Goal: Task Accomplishment & Management: Use online tool/utility

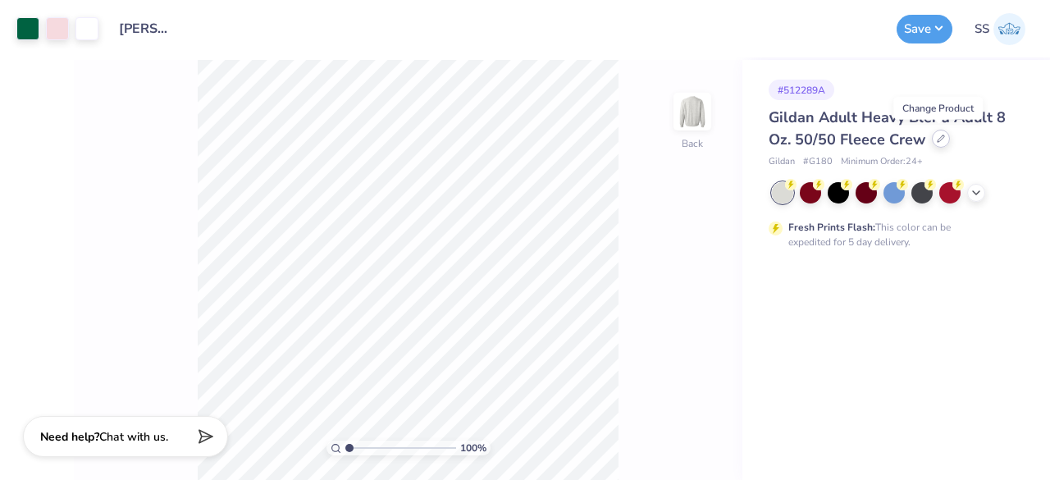
click at [937, 140] on icon at bounding box center [941, 139] width 8 height 8
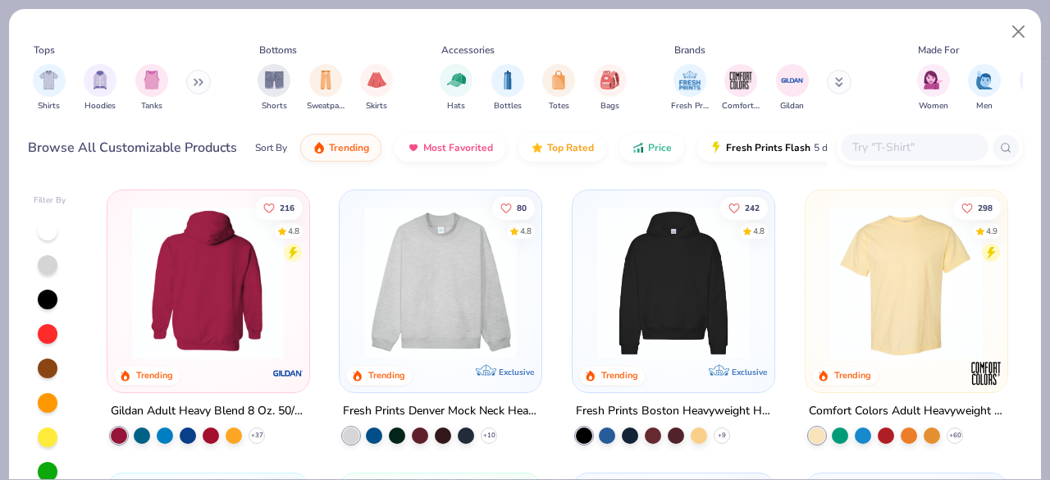
click at [124, 234] on img at bounding box center [39, 283] width 169 height 153
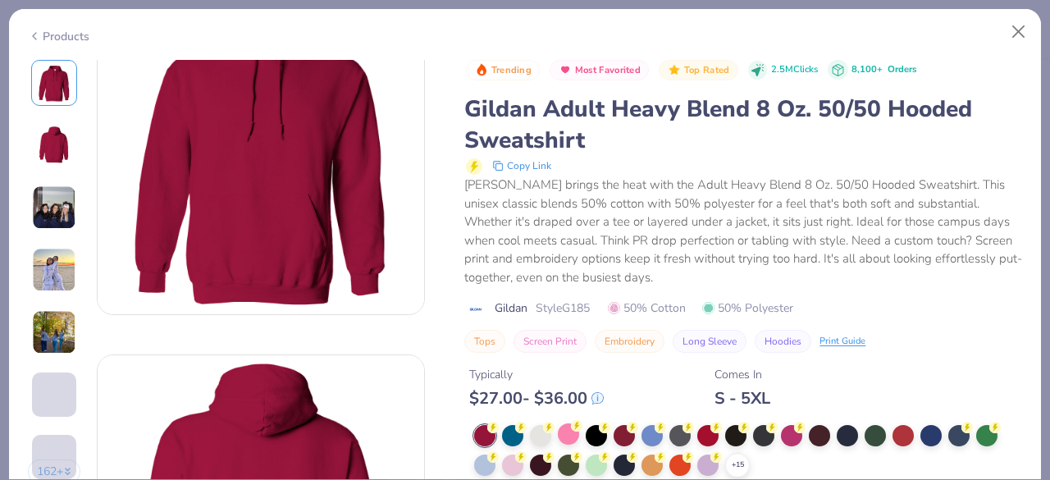
scroll to position [74, 0]
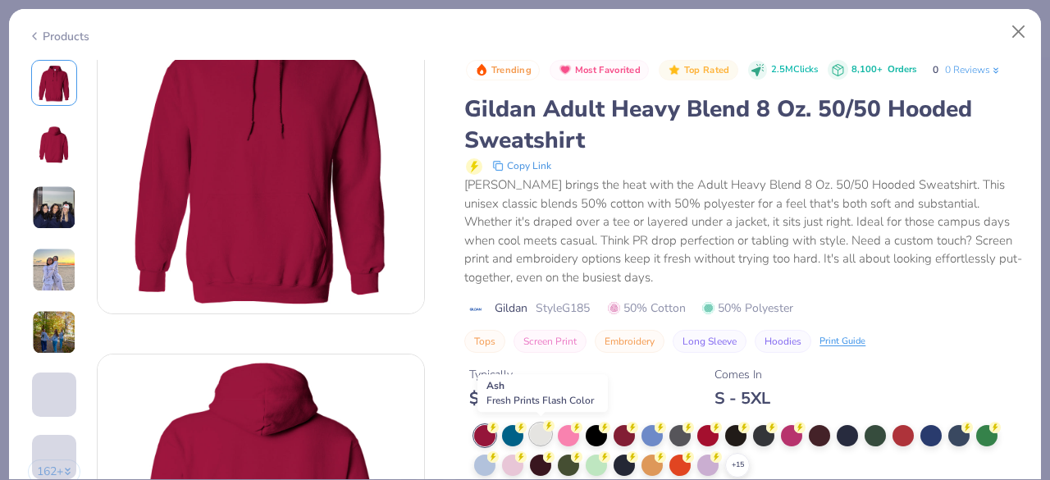
click at [535, 430] on div at bounding box center [540, 433] width 21 height 21
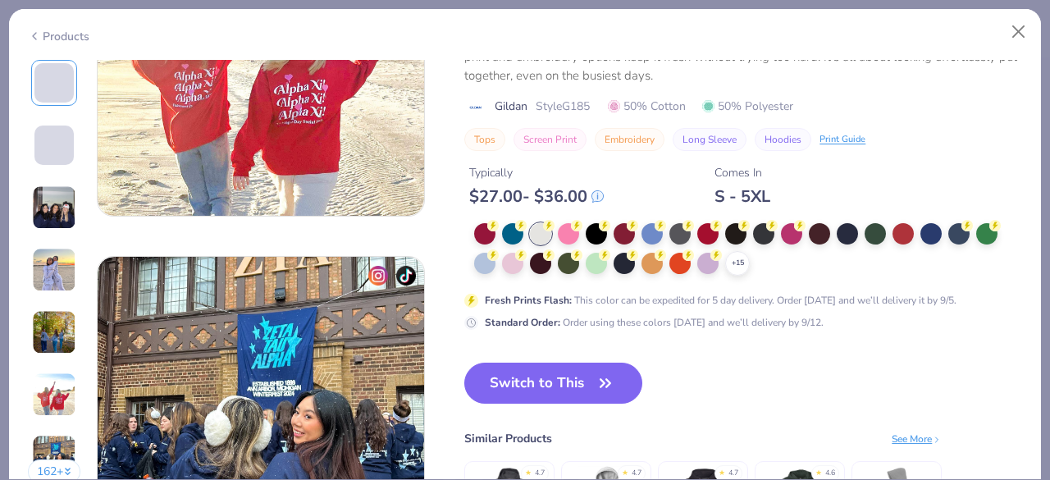
scroll to position [2010, 0]
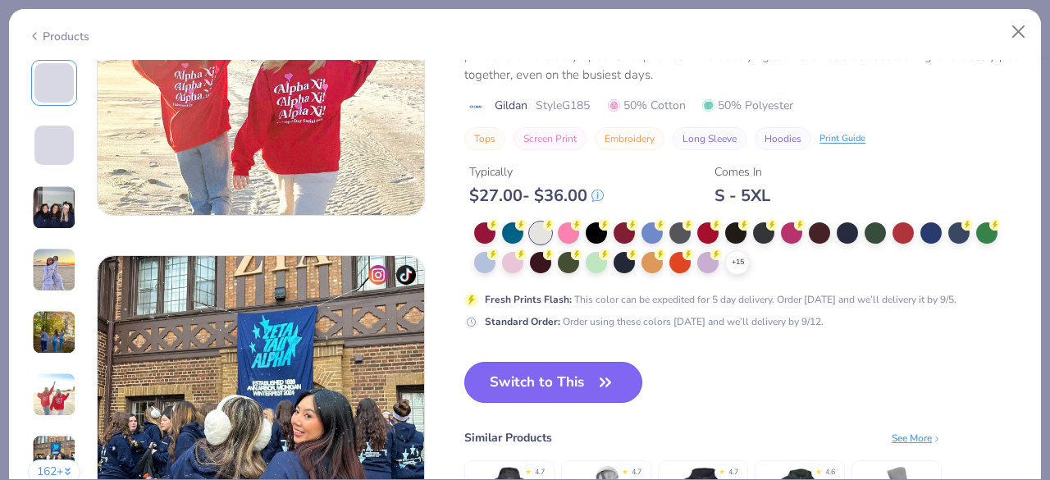
click at [583, 381] on button "Switch to This" at bounding box center [553, 382] width 178 height 41
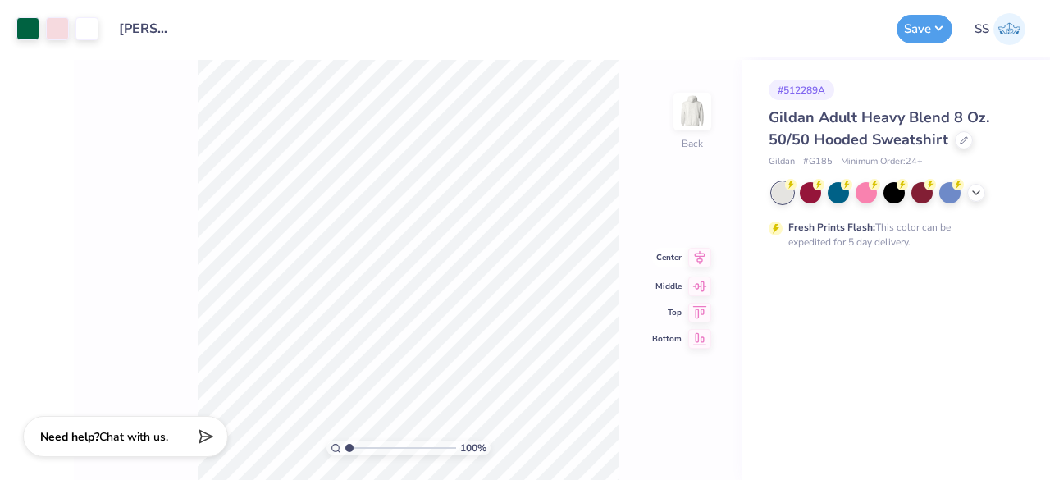
click at [704, 262] on icon at bounding box center [699, 258] width 23 height 20
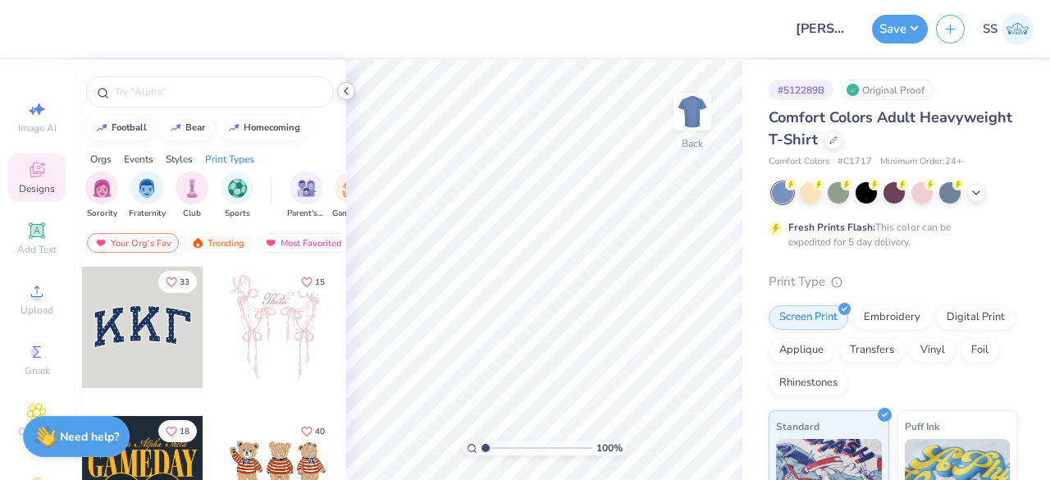
click at [343, 91] on icon at bounding box center [346, 90] width 13 height 13
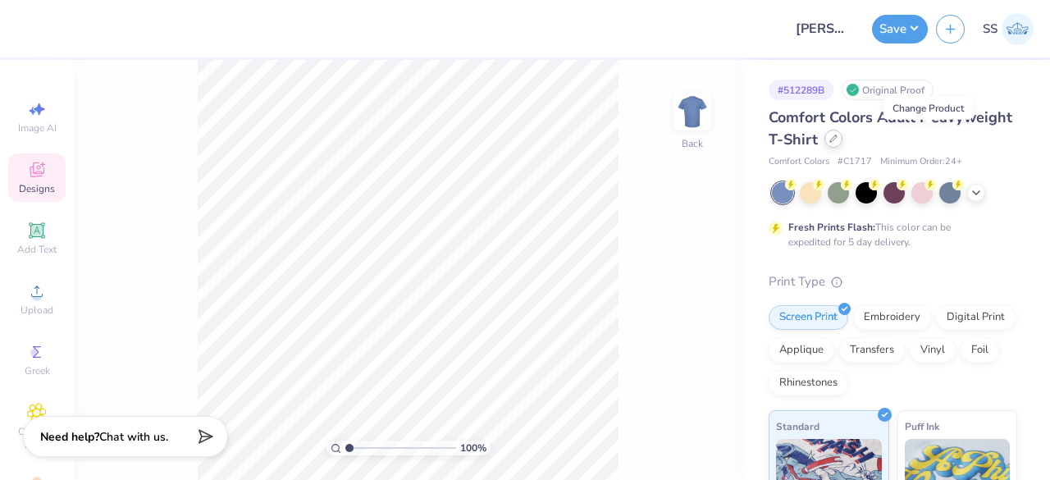
click at [837, 139] on icon at bounding box center [833, 138] width 7 height 7
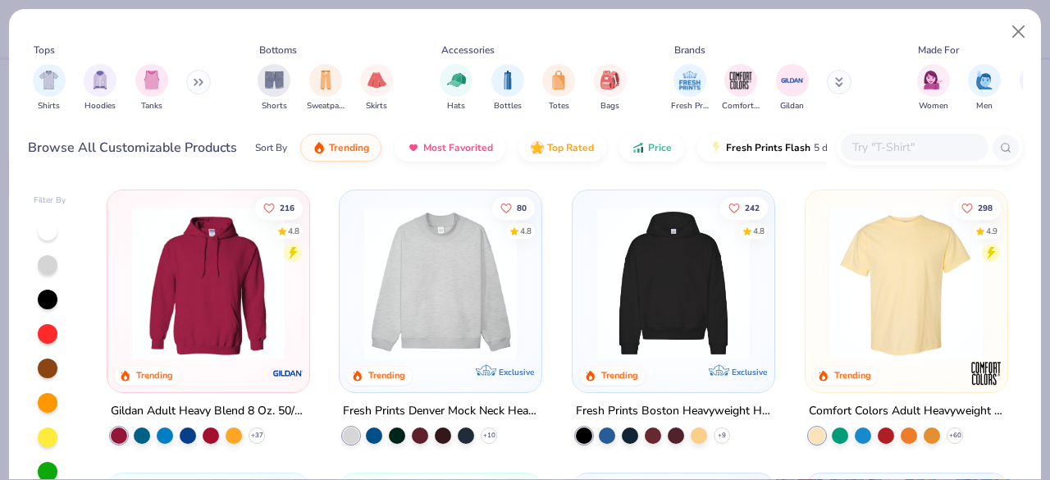
click at [172, 286] on img at bounding box center [208, 283] width 169 height 153
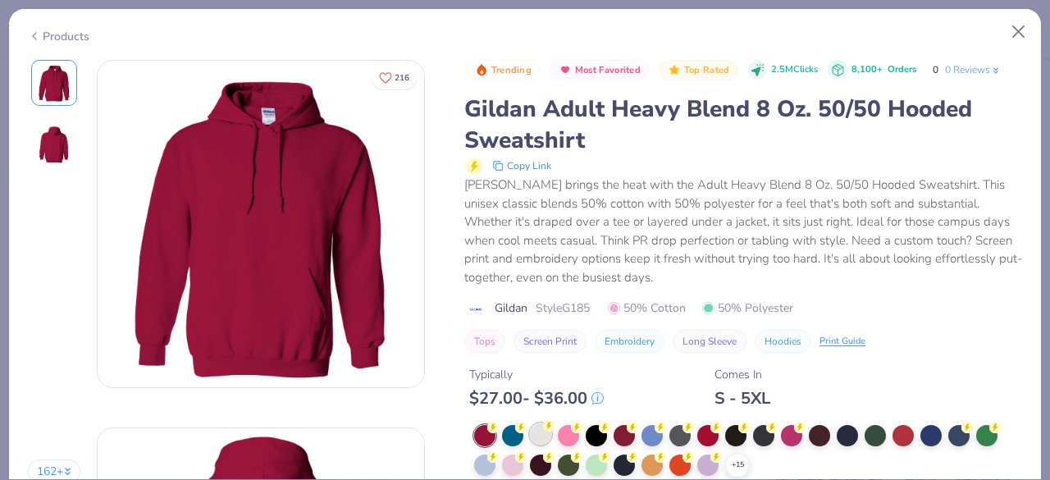
click at [543, 431] on div "Trending Most Favorited Top Rated 2.5M Clicks 8,100+ Orders 0 0 Reviews Gildan …" at bounding box center [743, 296] width 558 height 472
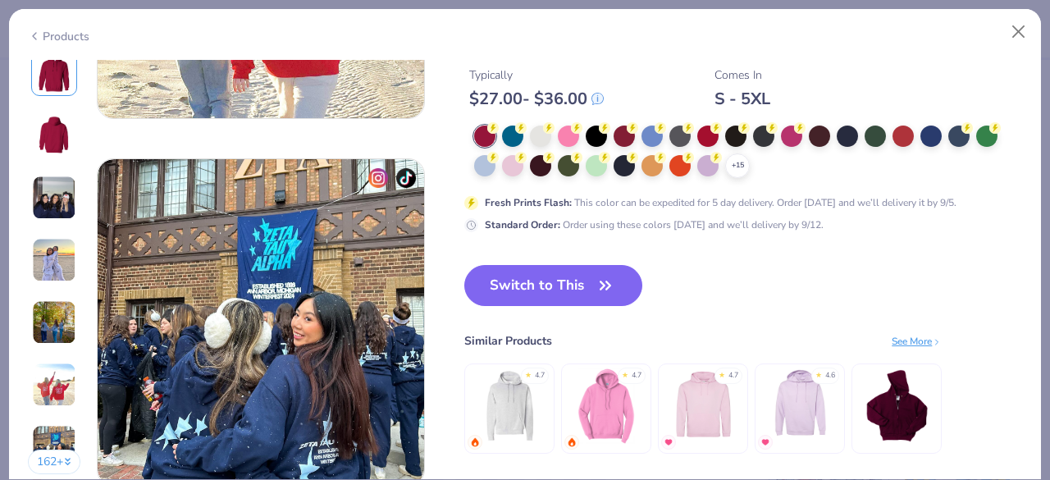
scroll to position [2102, 0]
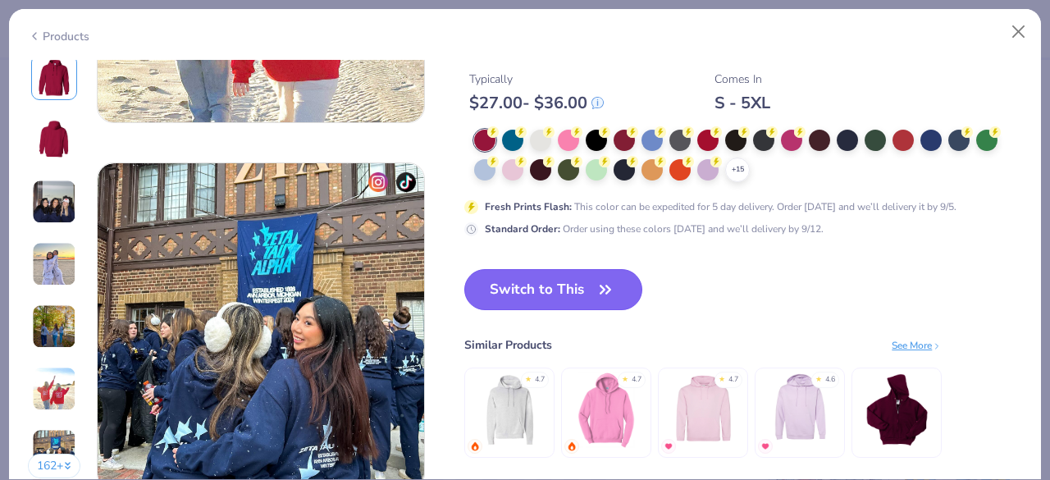
click at [539, 299] on button "Switch to This" at bounding box center [553, 289] width 178 height 41
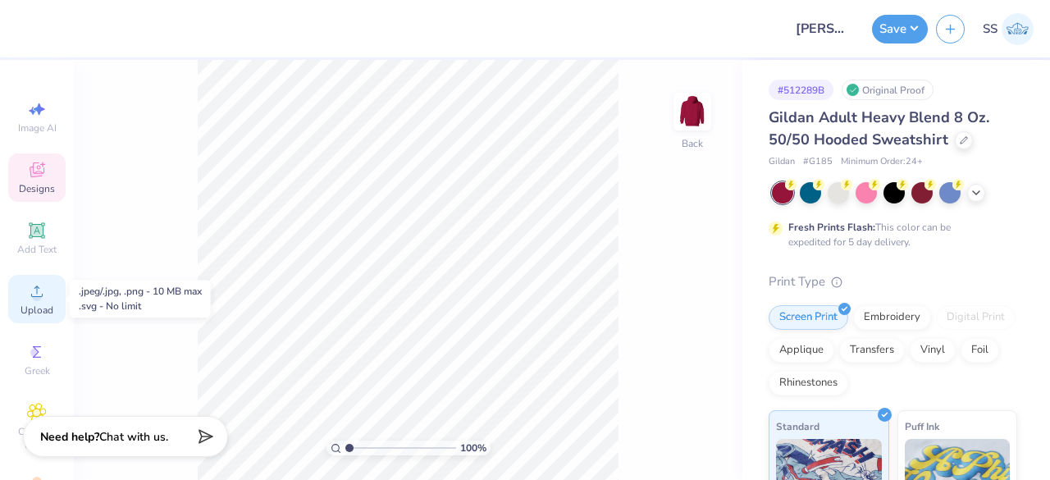
click at [34, 301] on div "Upload" at bounding box center [36, 299] width 57 height 48
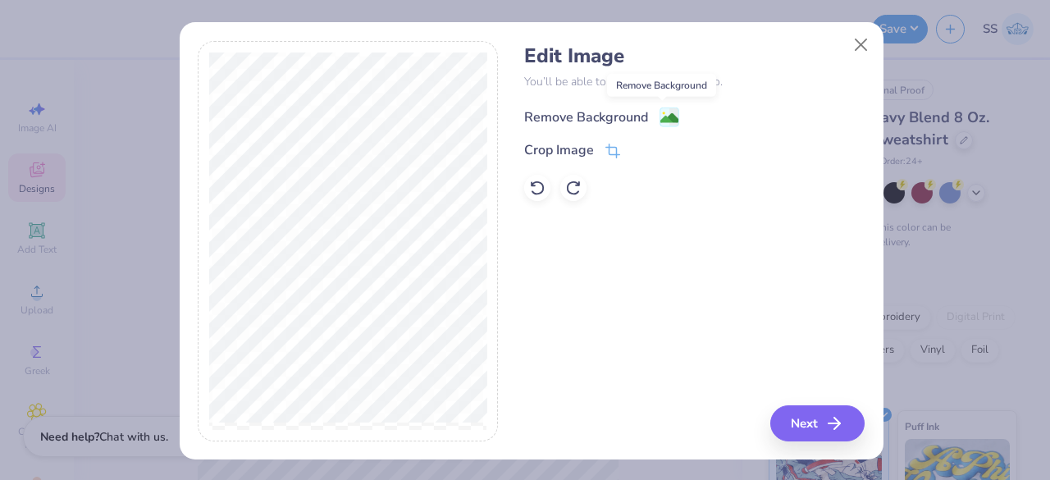
click at [665, 116] on image at bounding box center [669, 118] width 18 height 18
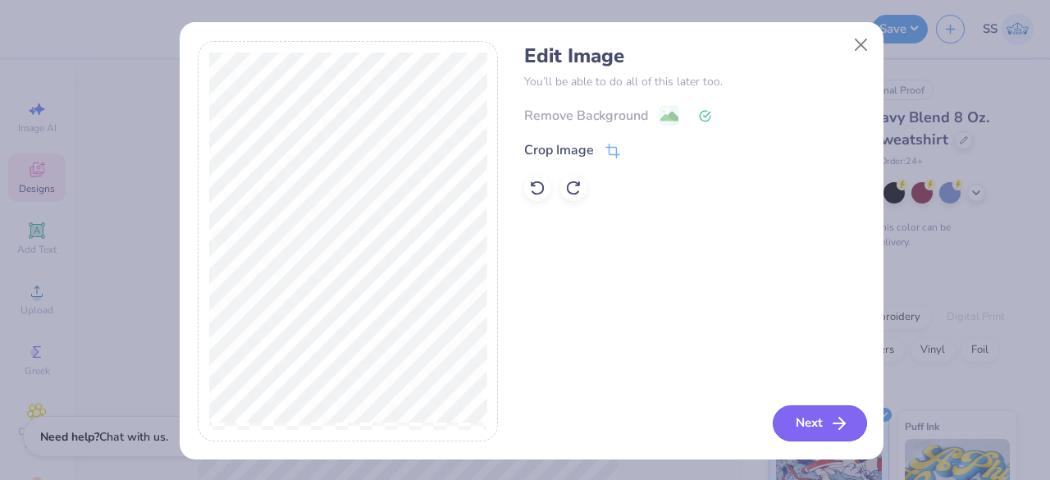
click at [794, 427] on button "Next" at bounding box center [820, 423] width 94 height 36
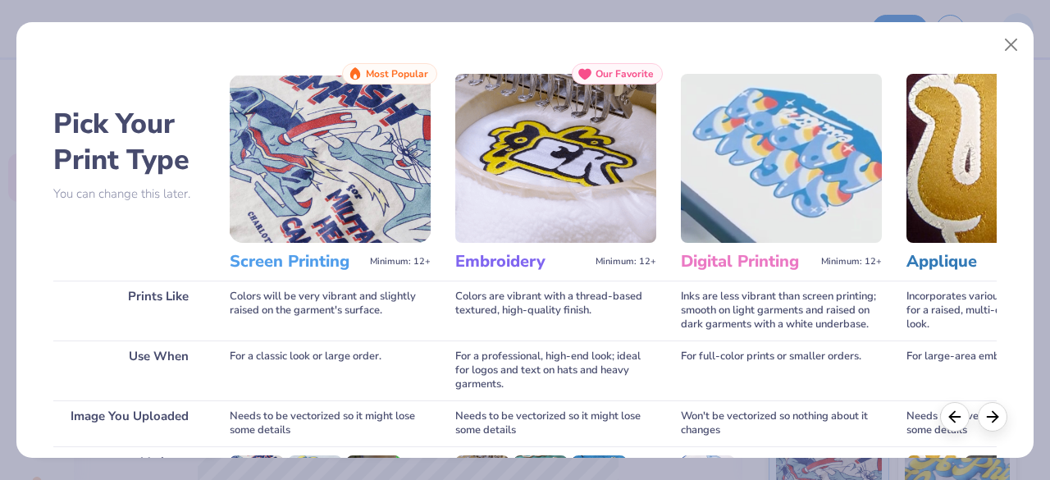
scroll to position [255, 0]
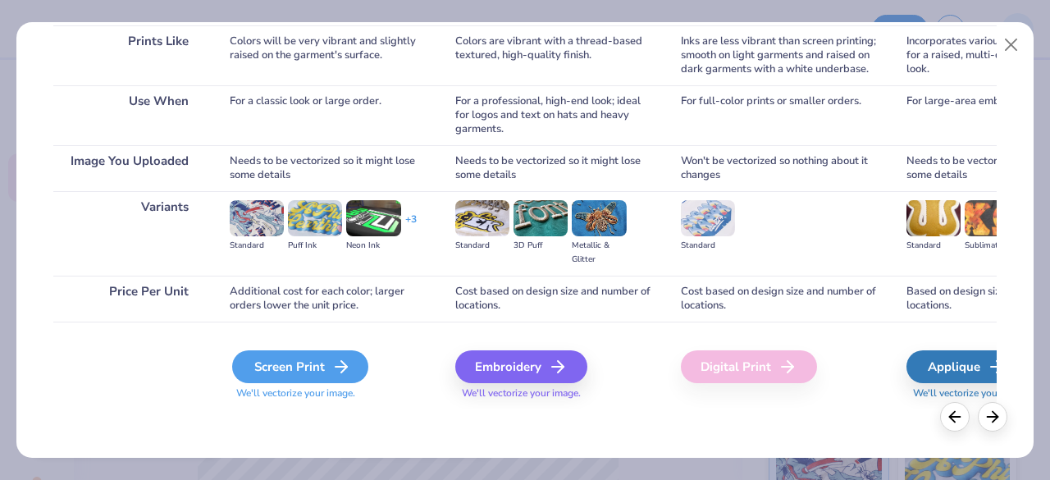
click at [328, 364] on div "Screen Print" at bounding box center [300, 366] width 136 height 33
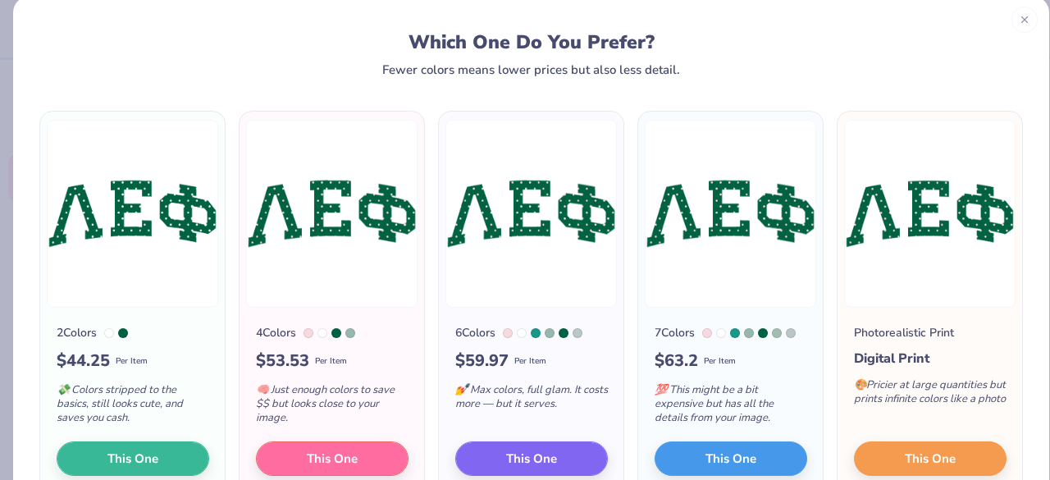
scroll to position [31, 0]
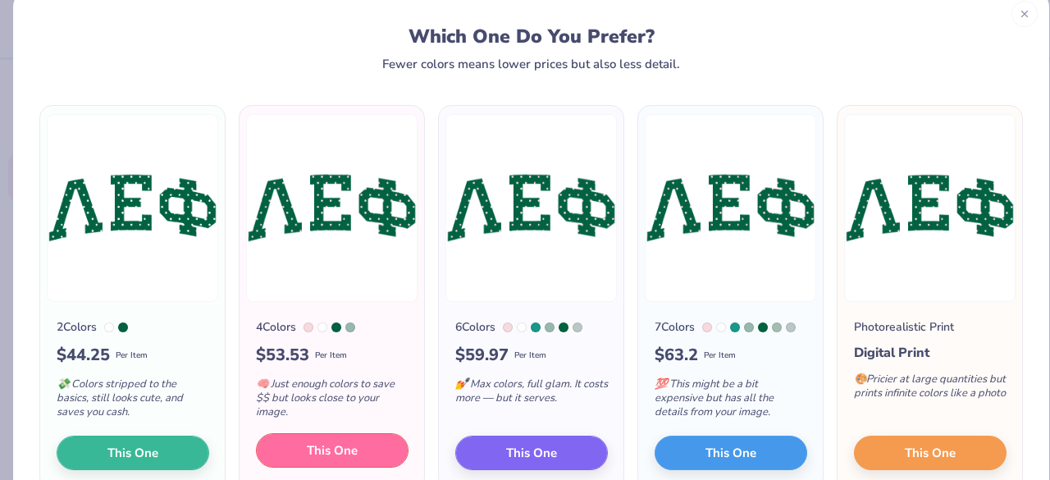
click at [313, 444] on span "This One" at bounding box center [332, 450] width 51 height 19
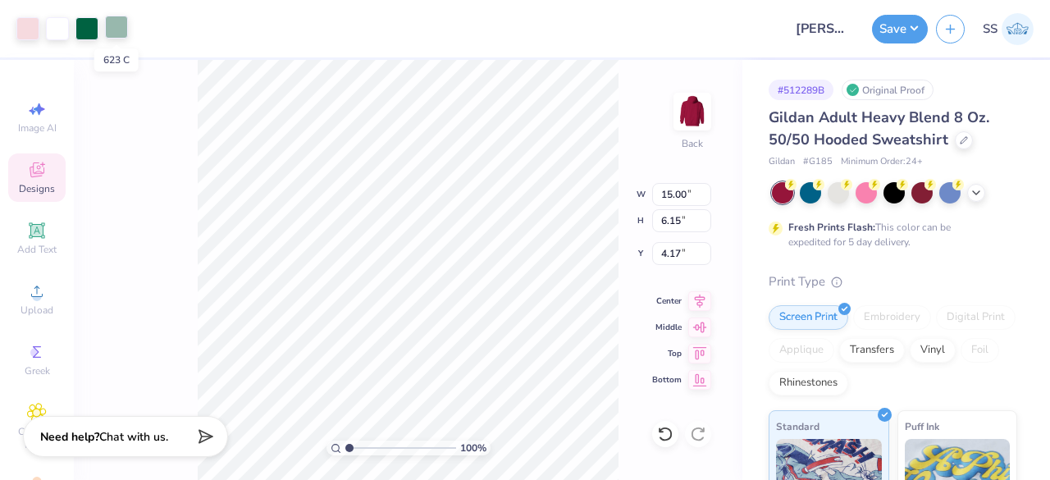
click at [125, 33] on div at bounding box center [116, 27] width 23 height 23
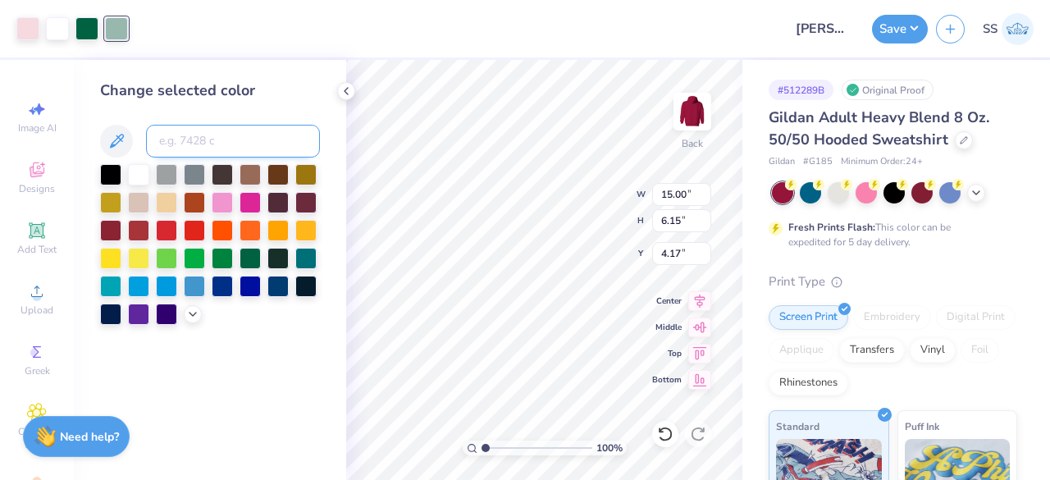
click at [185, 139] on input at bounding box center [233, 141] width 174 height 33
type input "3425"
click at [350, 94] on icon at bounding box center [346, 90] width 13 height 13
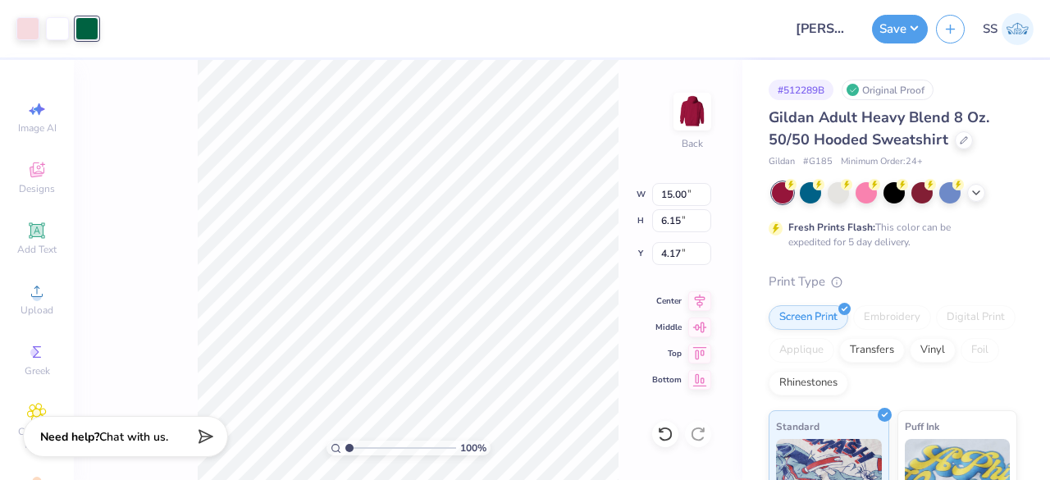
click at [313, 52] on div at bounding box center [441, 28] width 669 height 57
click at [837, 194] on div at bounding box center [838, 190] width 21 height 21
drag, startPoint x: 683, startPoint y: 255, endPoint x: 659, endPoint y: 253, distance: 24.7
click at [659, 253] on input "4.17" at bounding box center [681, 253] width 59 height 23
type input "3.00"
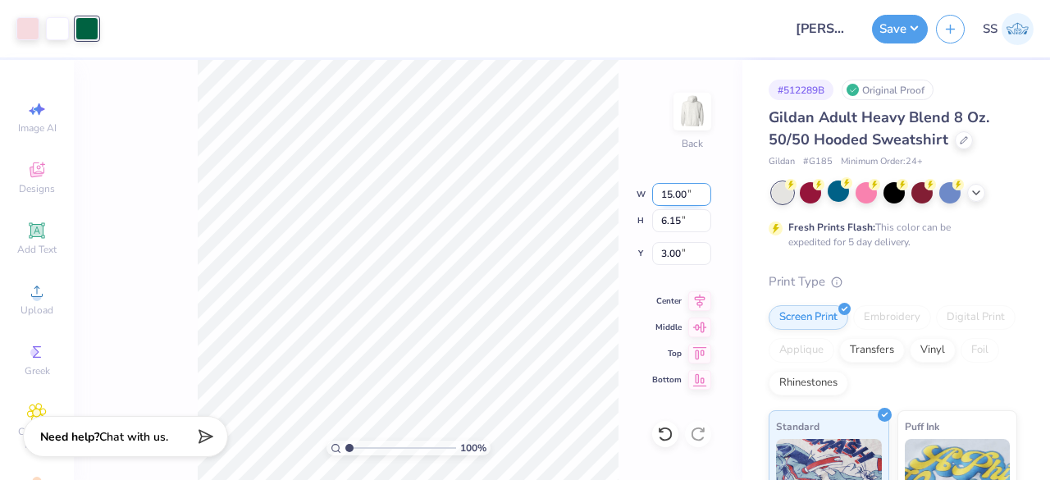
drag, startPoint x: 689, startPoint y: 194, endPoint x: 662, endPoint y: 194, distance: 27.1
click at [662, 194] on input "15.00" at bounding box center [681, 194] width 59 height 23
type input "12.00"
type input "4.92"
click at [705, 302] on icon at bounding box center [699, 299] width 23 height 20
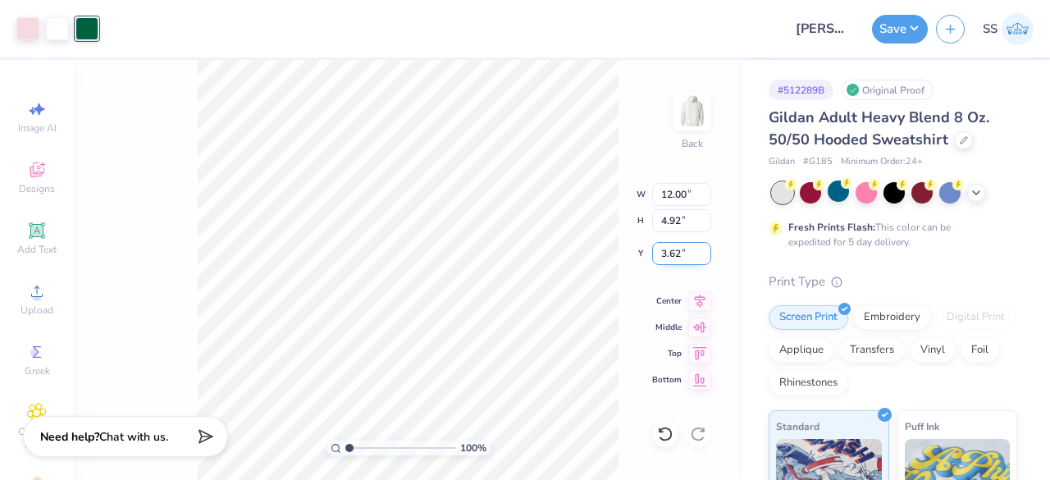
drag, startPoint x: 686, startPoint y: 260, endPoint x: 662, endPoint y: 260, distance: 23.8
click at [662, 260] on input "3.62" at bounding box center [681, 253] width 59 height 23
type input "3.00"
click at [695, 295] on icon at bounding box center [700, 298] width 11 height 14
click at [701, 298] on icon at bounding box center [699, 299] width 23 height 20
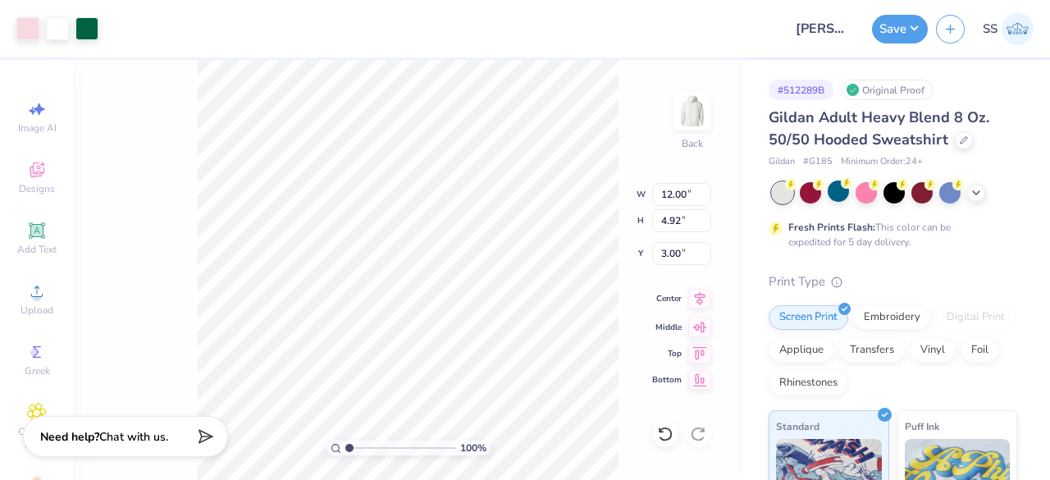
click at [702, 302] on icon at bounding box center [699, 299] width 23 height 20
click at [623, 184] on div "100 % Back W 12.00 12.00 " H 4.92 4.92 " Y 3.00 3.00 " Center Middle Top Bottom" at bounding box center [408, 270] width 669 height 420
click at [171, 314] on div "100 % Back" at bounding box center [408, 270] width 669 height 420
click at [701, 296] on icon at bounding box center [700, 298] width 11 height 14
click at [906, 19] on button "Save" at bounding box center [900, 26] width 56 height 29
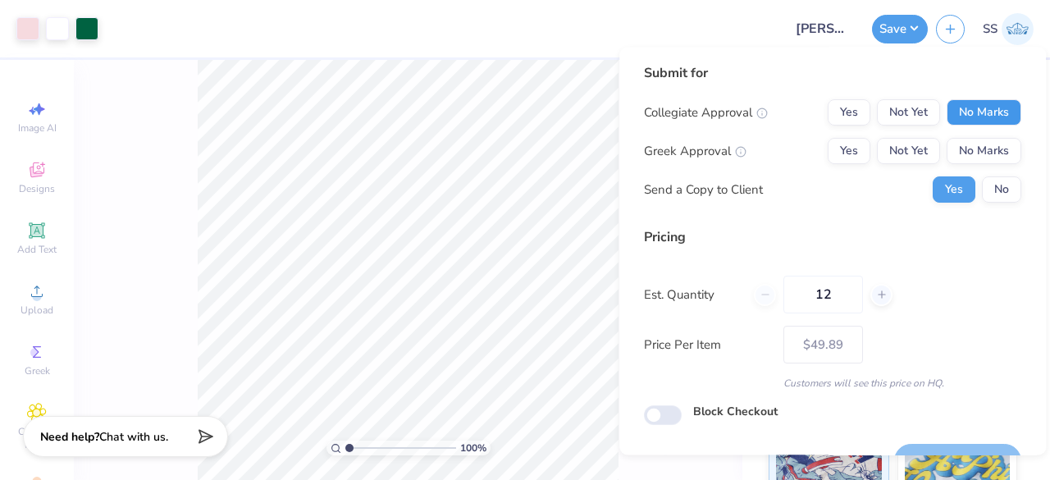
click at [971, 112] on button "No Marks" at bounding box center [984, 112] width 75 height 26
click at [901, 146] on button "Not Yet" at bounding box center [908, 151] width 63 height 26
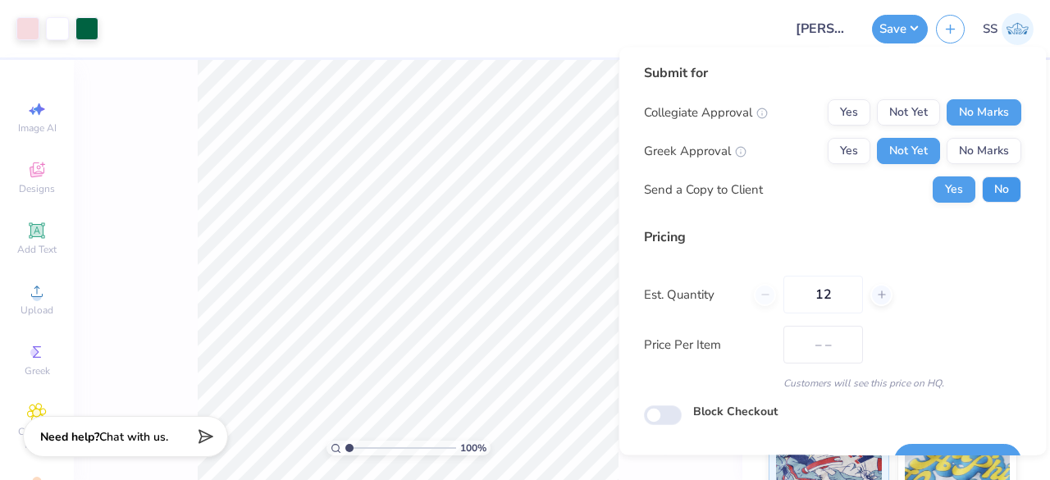
click at [982, 180] on button "No" at bounding box center [1001, 189] width 39 height 26
type input "$49.89"
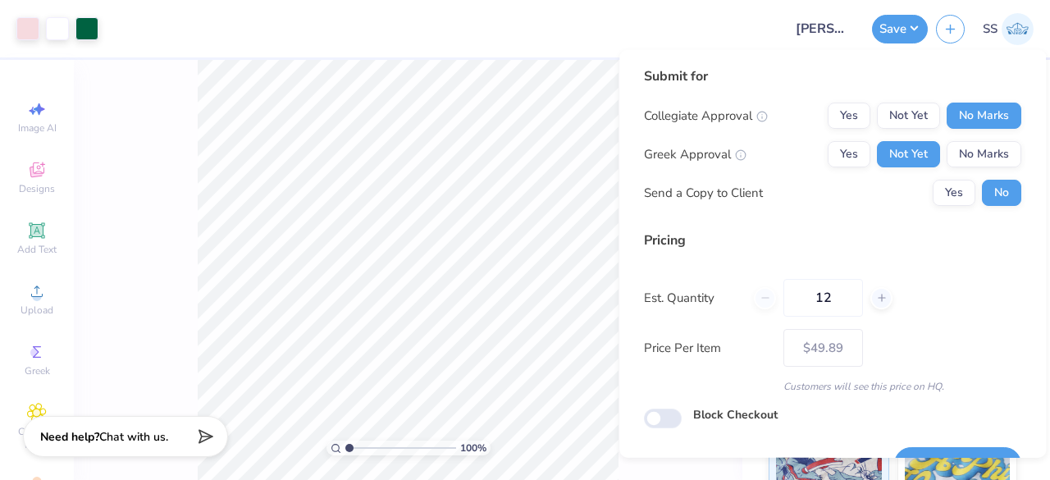
scroll to position [38, 0]
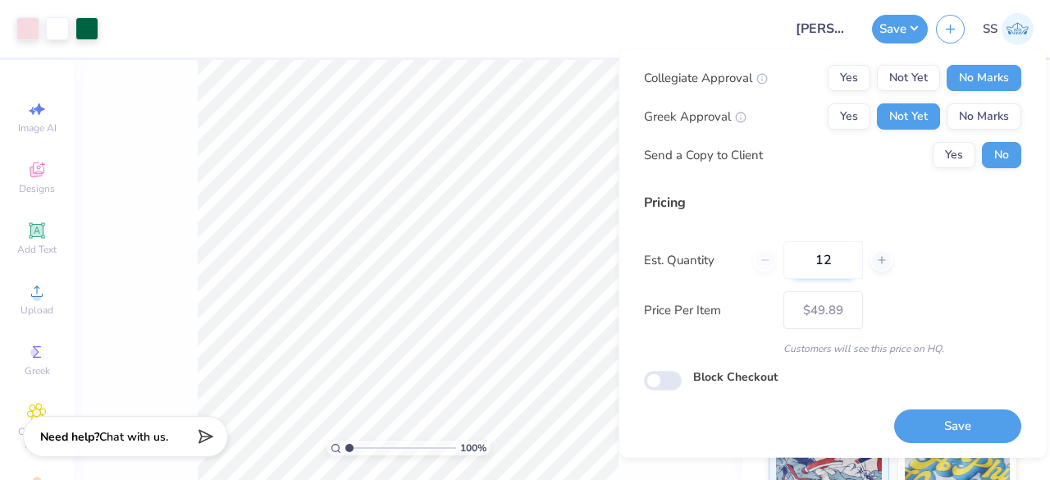
click at [831, 257] on input "12" at bounding box center [823, 260] width 80 height 38
type input "1"
type input "024"
type input "$33.24"
click at [819, 258] on input "024" at bounding box center [823, 260] width 80 height 38
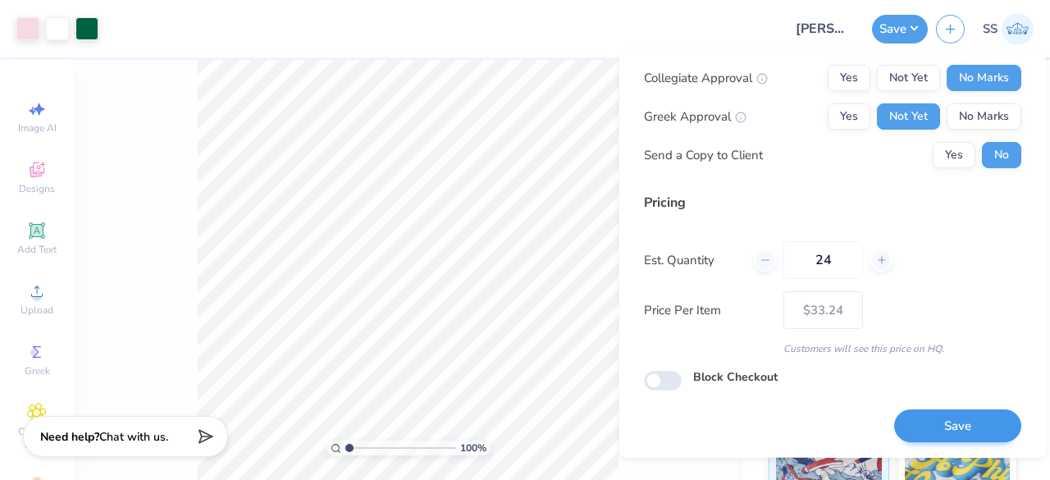
type input "24"
click at [960, 427] on button "Save" at bounding box center [957, 425] width 127 height 34
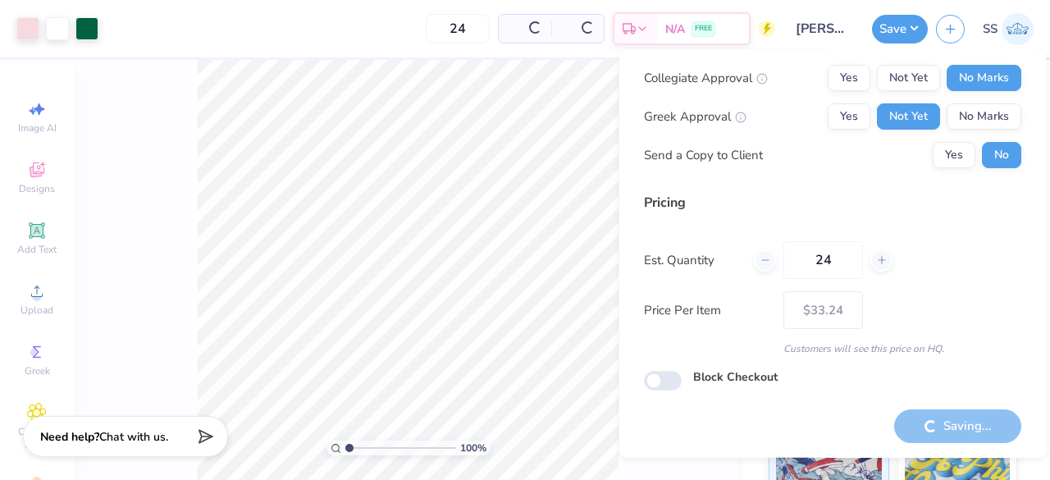
type input "– –"
